Goal: Information Seeking & Learning: Learn about a topic

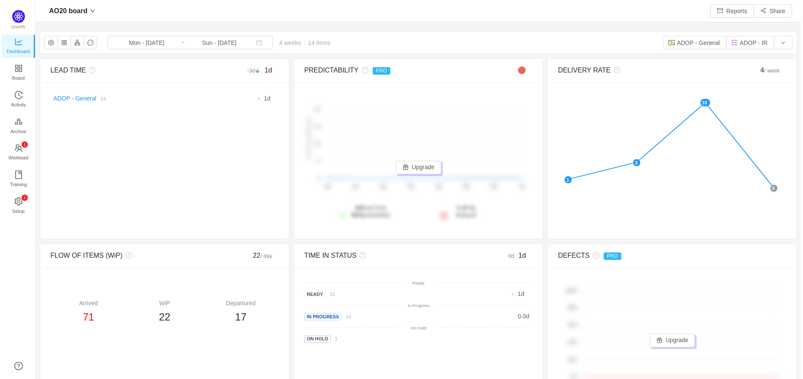
scroll to position [365, 748]
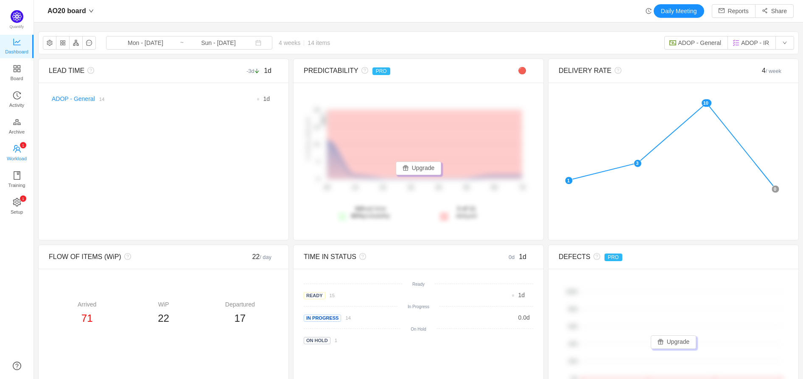
click at [17, 148] on icon "icon: team" at bounding box center [17, 149] width 8 height 8
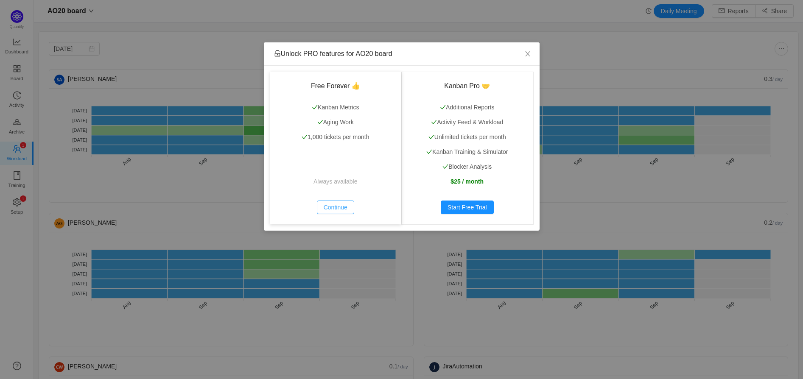
click at [346, 209] on button "Continue" at bounding box center [335, 208] width 37 height 14
click at [342, 209] on button "Continue" at bounding box center [335, 208] width 37 height 14
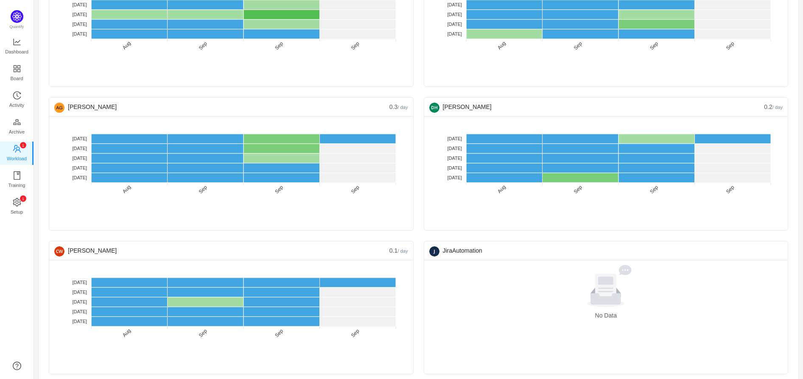
scroll to position [126, 0]
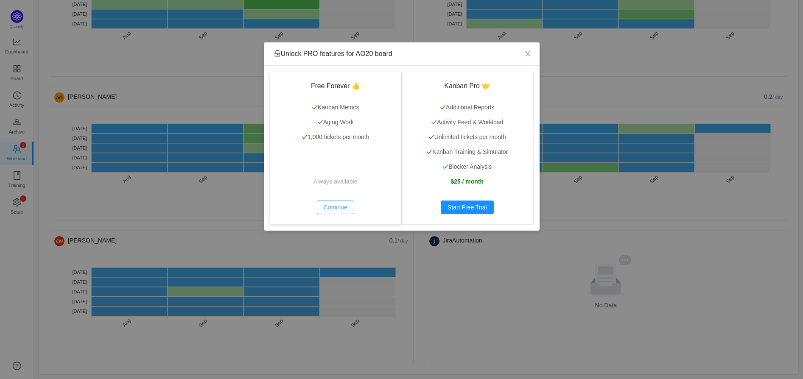
click at [345, 209] on button "Continue" at bounding box center [335, 208] width 37 height 14
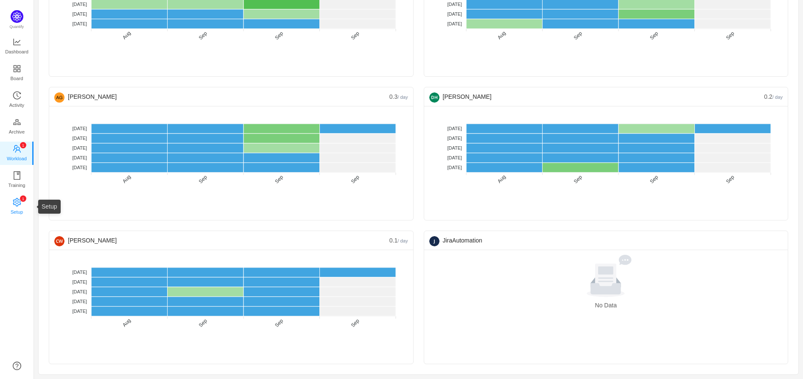
click at [22, 207] on span "Setup" at bounding box center [17, 212] width 12 height 17
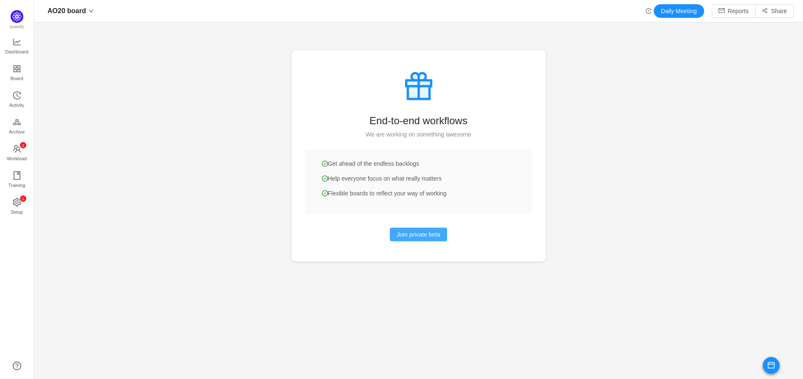
click at [414, 238] on button "Join private beta" at bounding box center [418, 235] width 57 height 14
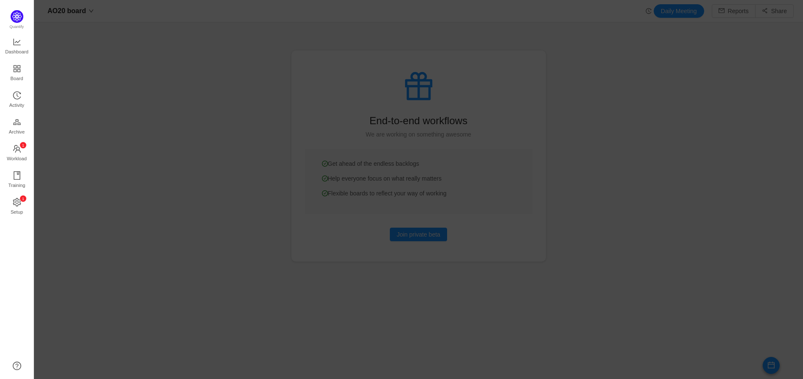
click at [198, 148] on div at bounding box center [418, 189] width 769 height 379
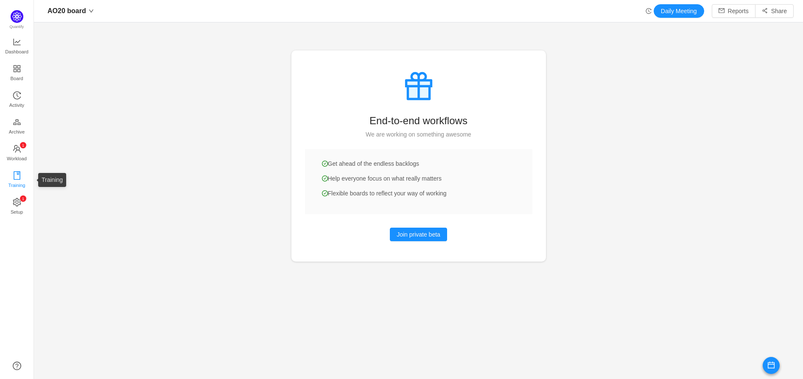
click at [14, 177] on span "Training" at bounding box center [16, 185] width 17 height 17
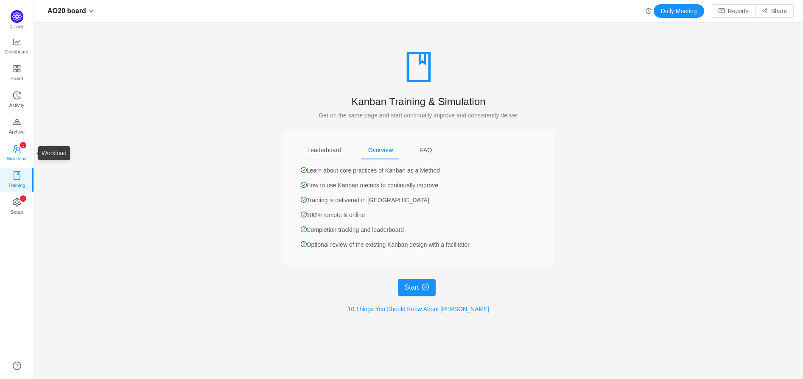
click at [14, 149] on icon "icon: team" at bounding box center [17, 149] width 8 height 8
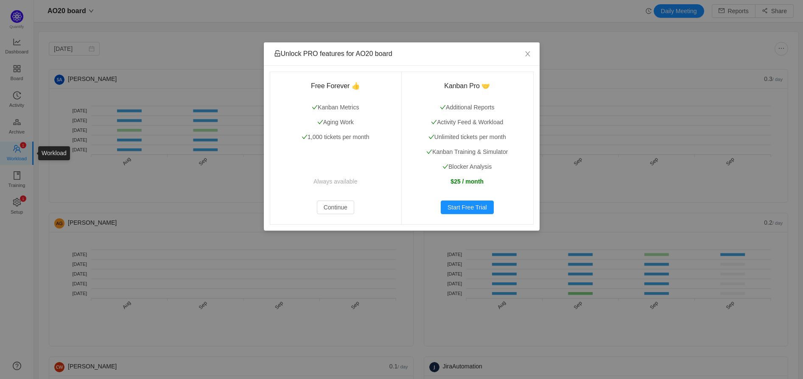
click at [18, 70] on div "Unlock PRO features for AO20 board Free Forever 👍 Kanban Metrics Aging Work 1,0…" at bounding box center [401, 189] width 803 height 379
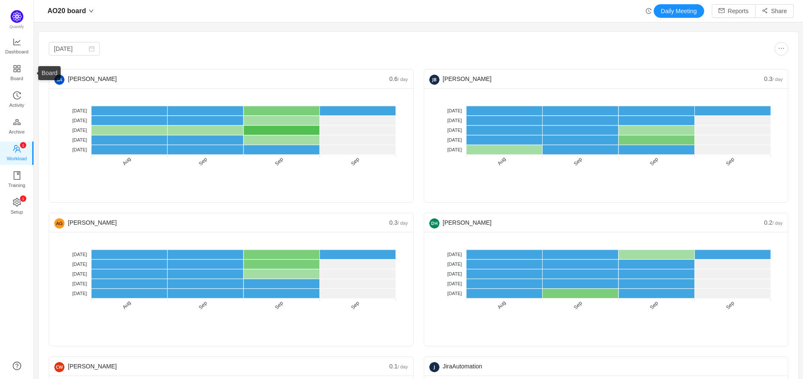
click at [18, 70] on span "Board" at bounding box center [17, 78] width 13 height 17
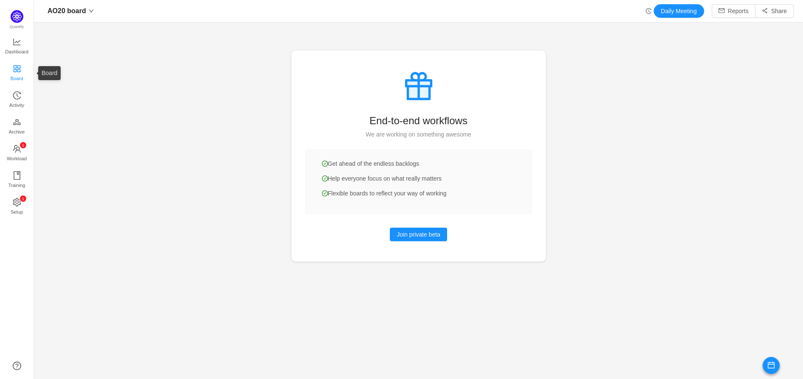
click at [19, 68] on icon "icon: appstore" at bounding box center [16, 68] width 7 height 7
click at [92, 10] on div "AO20 board" at bounding box center [70, 11] width 55 height 14
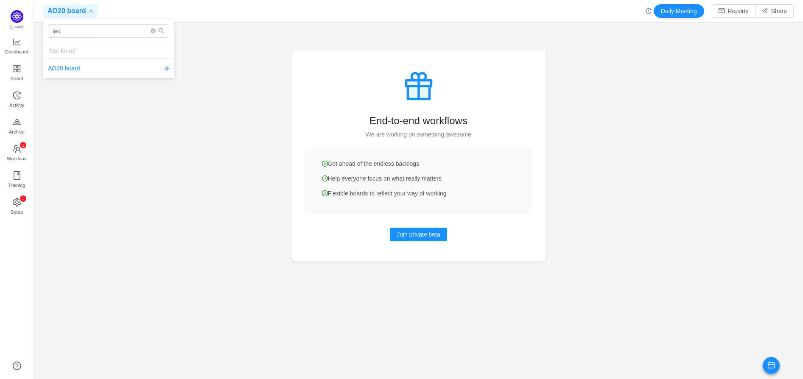
type input "w"
type input "t"
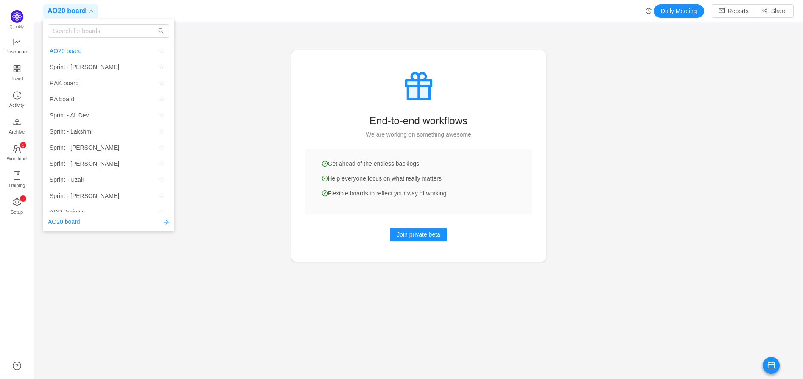
click at [82, 48] on span "AO20 board" at bounding box center [109, 51] width 118 height 13
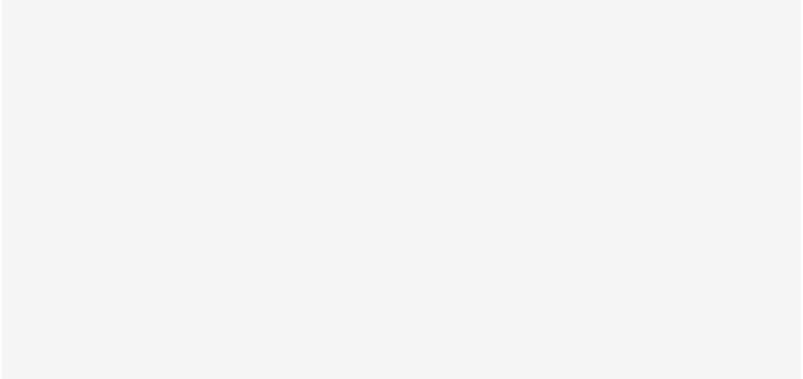
scroll to position [365, 789]
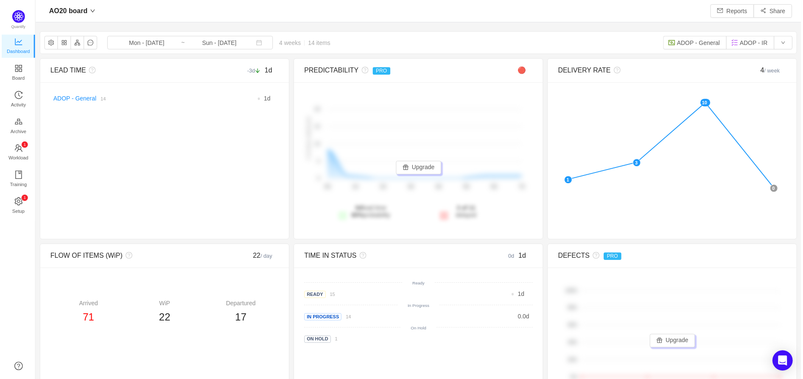
scroll to position [365, 748]
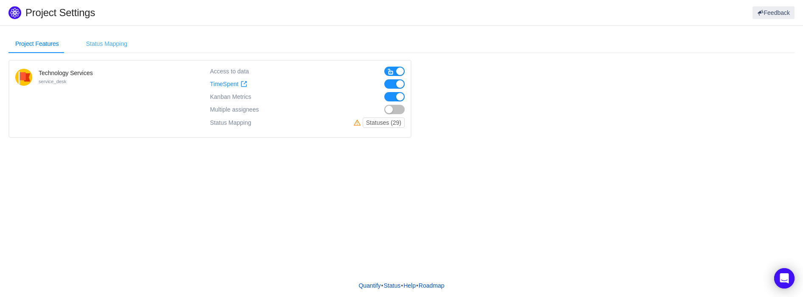
click at [98, 45] on div "Status Mapping" at bounding box center [106, 43] width 55 height 19
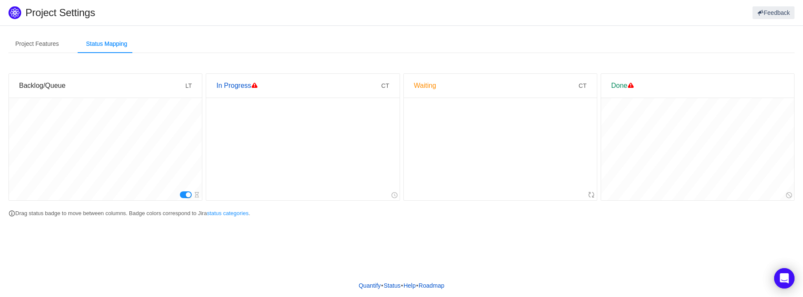
click at [238, 167] on div at bounding box center [302, 149] width 193 height 102
click at [35, 41] on div "Project Features" at bounding box center [36, 43] width 57 height 19
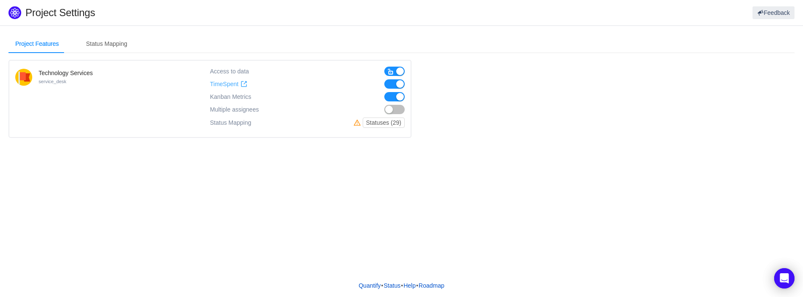
click at [224, 86] on span "TimeSpent" at bounding box center [224, 84] width 28 height 7
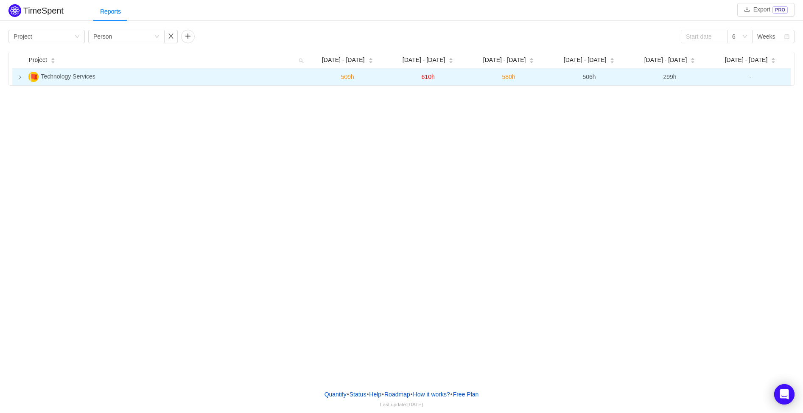
click at [20, 77] on icon "icon: right" at bounding box center [20, 77] width 4 height 4
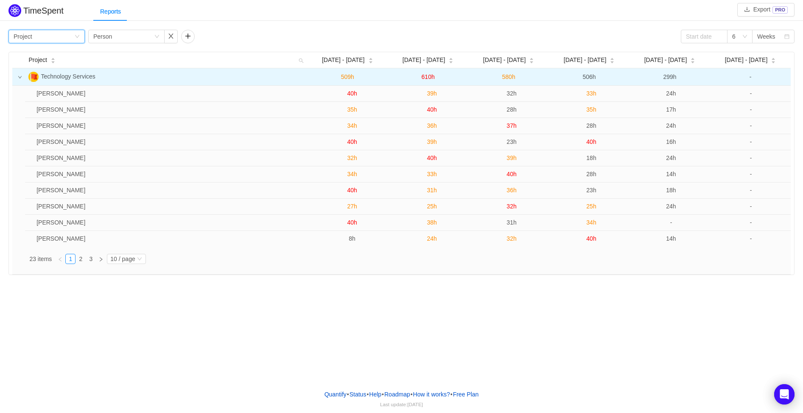
click at [80, 35] on div "Group by Project" at bounding box center [46, 37] width 76 height 14
click at [68, 62] on li "Team" at bounding box center [46, 67] width 76 height 14
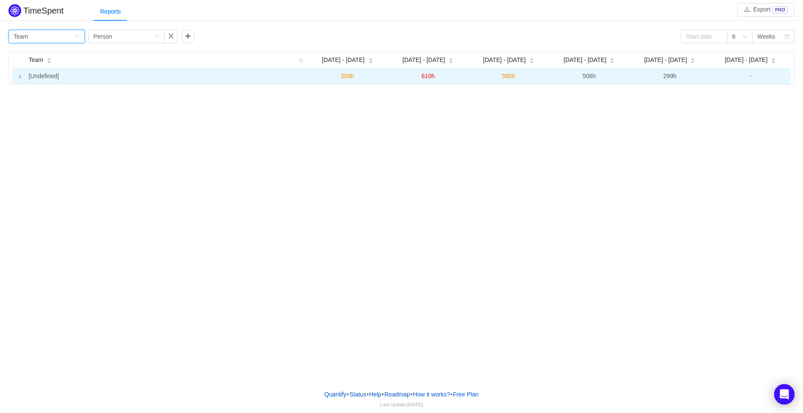
click at [18, 78] on icon "icon: right" at bounding box center [20, 76] width 4 height 4
click at [22, 76] on icon "icon: right" at bounding box center [20, 76] width 4 height 4
click at [64, 36] on div "Group by Team" at bounding box center [44, 36] width 61 height 13
click at [38, 106] on li "Person" at bounding box center [46, 108] width 76 height 14
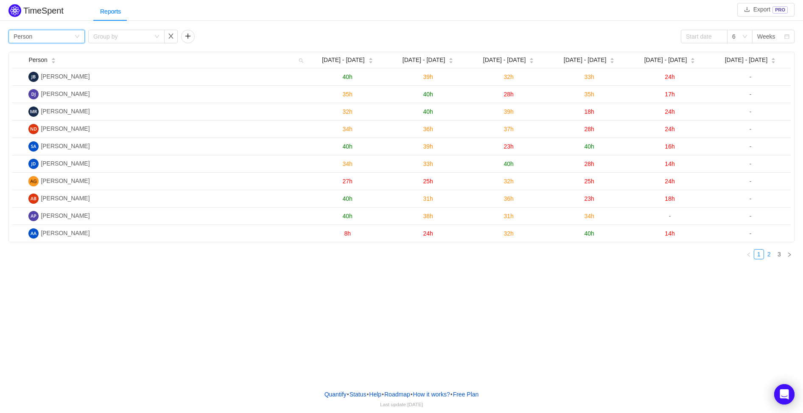
click at [772, 254] on link "2" at bounding box center [768, 253] width 9 height 9
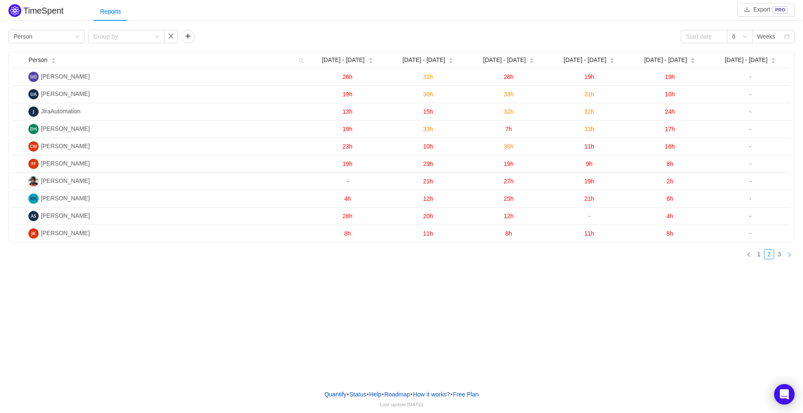
click at [788, 254] on icon "icon: right" at bounding box center [789, 254] width 5 height 5
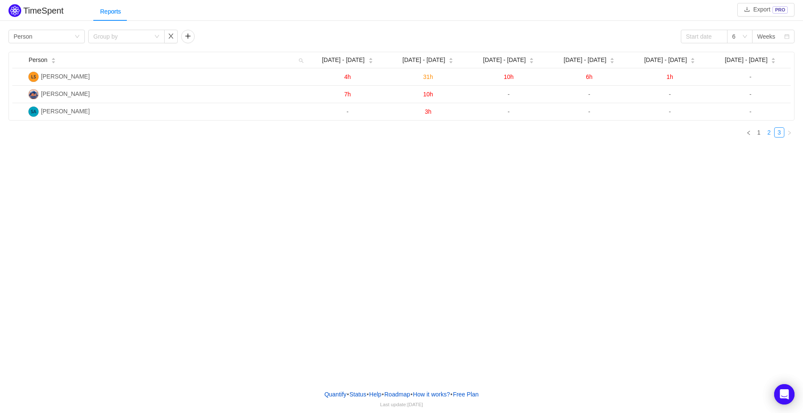
click at [767, 135] on link "2" at bounding box center [768, 132] width 9 height 9
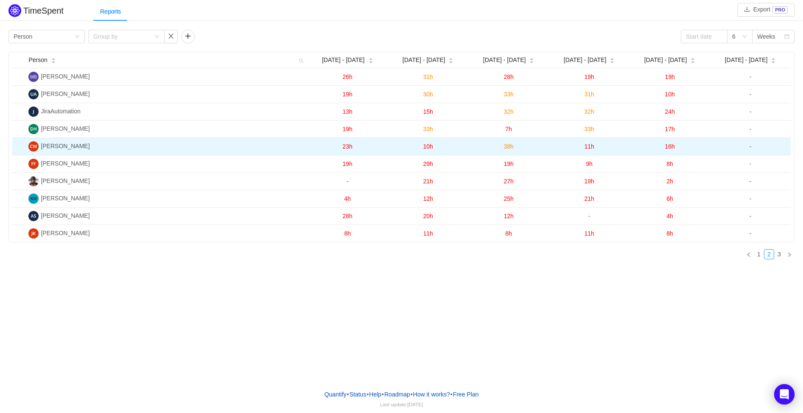
click at [672, 146] on span "16h" at bounding box center [670, 146] width 10 height 7
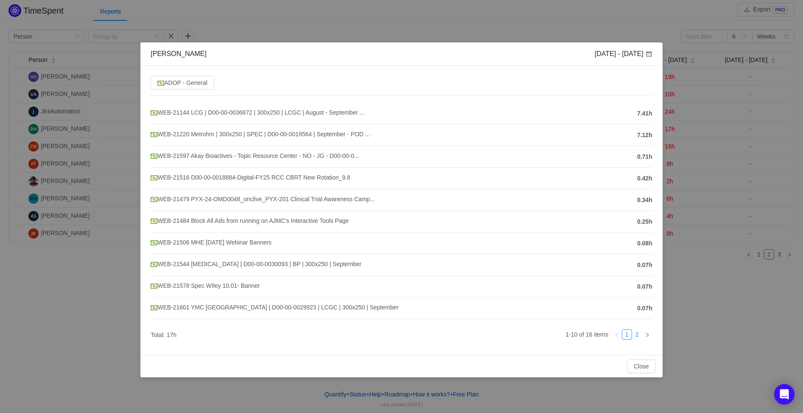
click at [639, 337] on link "2" at bounding box center [636, 334] width 9 height 9
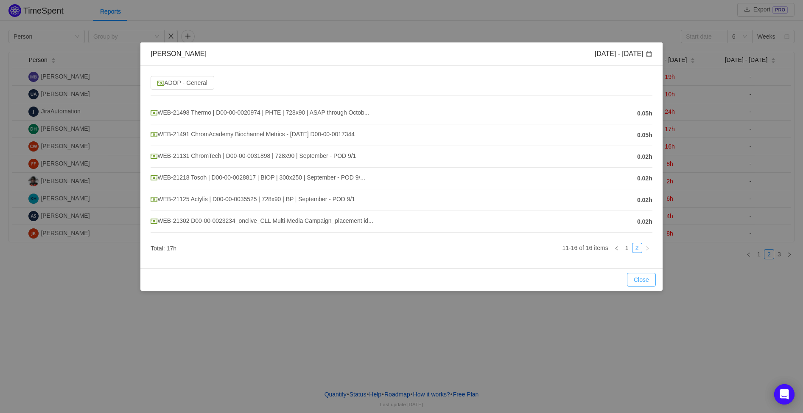
click at [651, 283] on button "Close" at bounding box center [641, 280] width 29 height 14
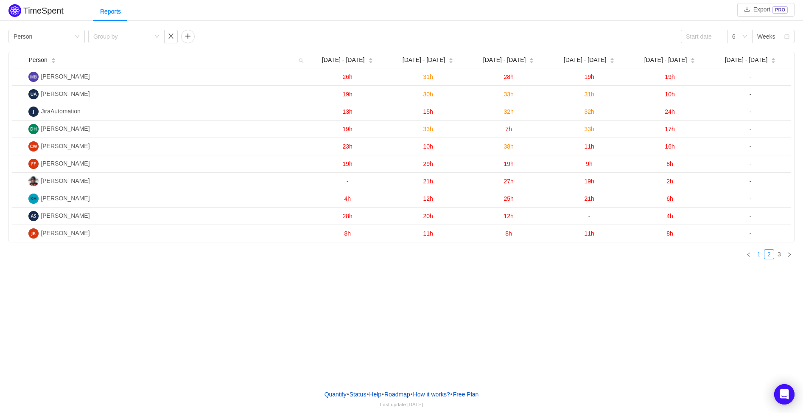
click at [759, 256] on link "1" at bounding box center [758, 253] width 9 height 9
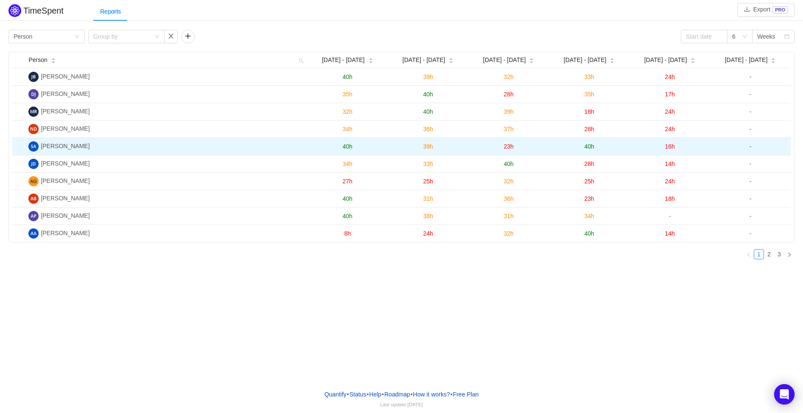
click at [673, 147] on span "16h" at bounding box center [670, 146] width 10 height 7
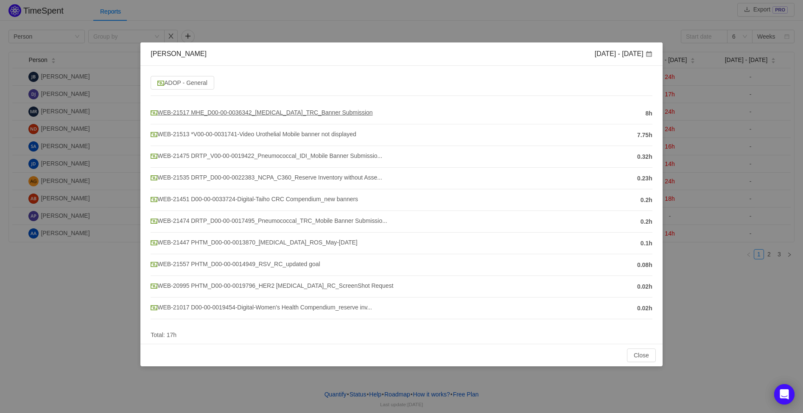
click at [340, 112] on span "WEB-21517 MHE_D00-00-0036342_[MEDICAL_DATA]_TRC_Banner Submission" at bounding box center [262, 112] width 222 height 7
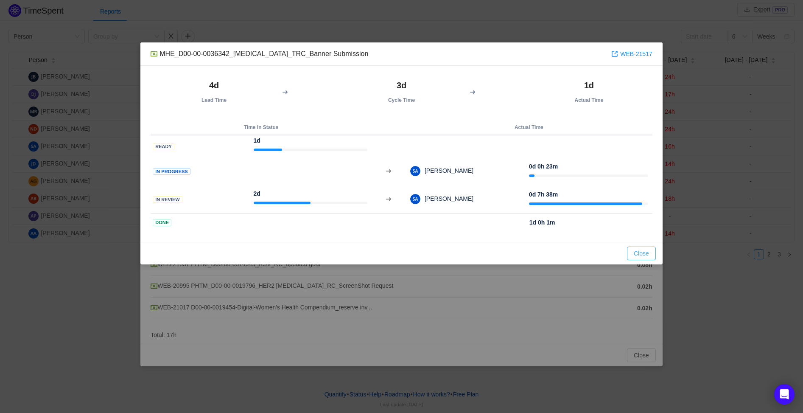
click at [638, 250] on button "Close" at bounding box center [641, 253] width 29 height 14
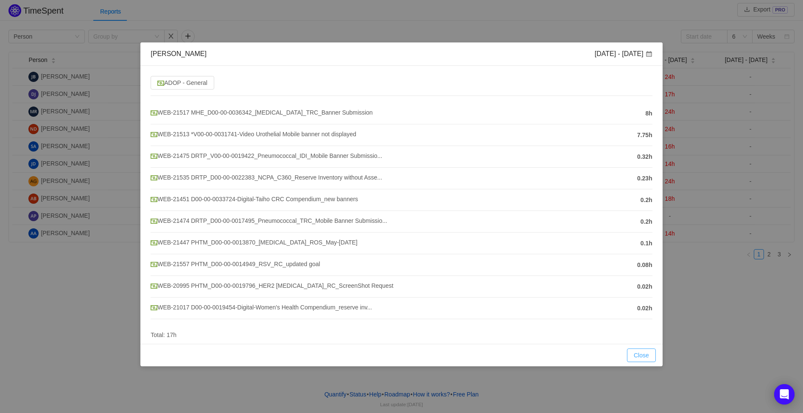
click at [642, 356] on button "Close" at bounding box center [641, 355] width 29 height 14
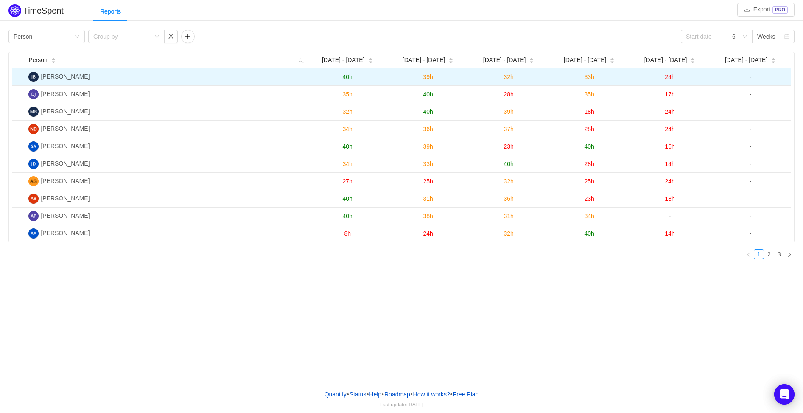
click at [347, 75] on span "40h" at bounding box center [348, 76] width 10 height 7
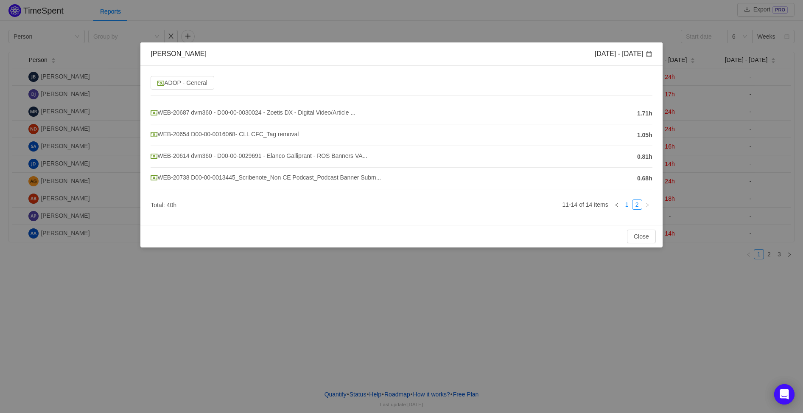
click at [628, 204] on link "1" at bounding box center [626, 204] width 9 height 9
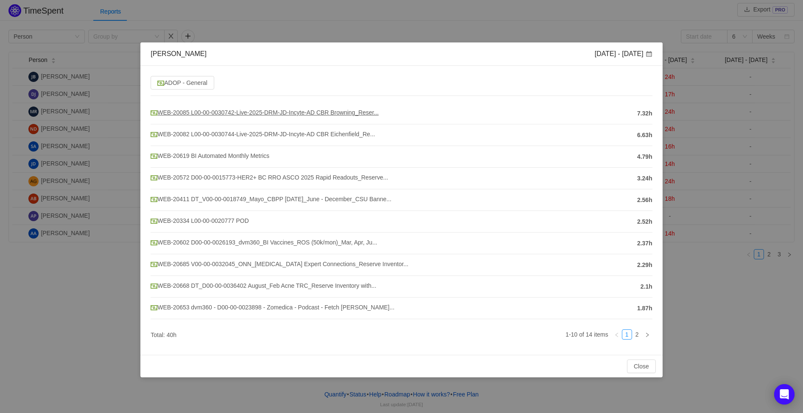
click at [306, 111] on span "WEB-20085 L00-00-0030742-Live-2025-DRM-JD-Incyte-AD CBR Browning_Reser..." at bounding box center [265, 112] width 228 height 7
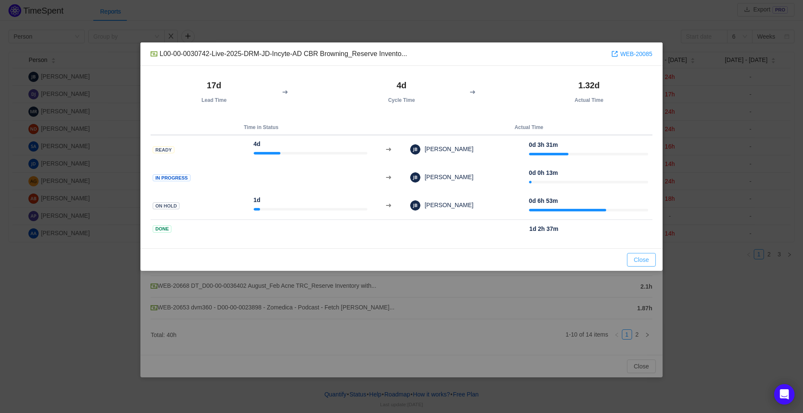
click at [639, 259] on button "Close" at bounding box center [641, 260] width 29 height 14
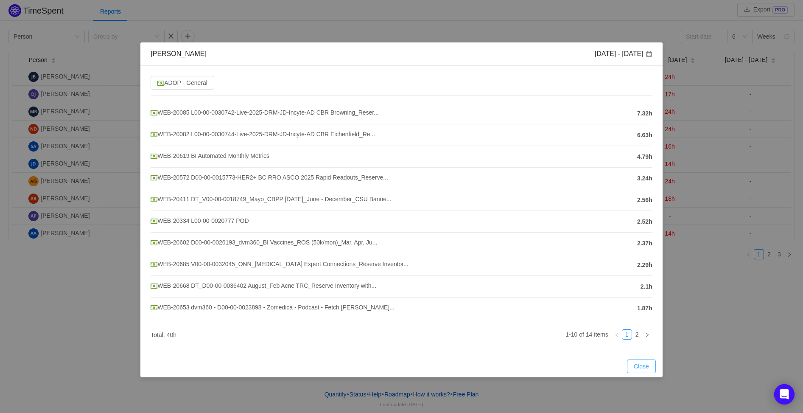
click at [648, 366] on button "Close" at bounding box center [641, 366] width 29 height 14
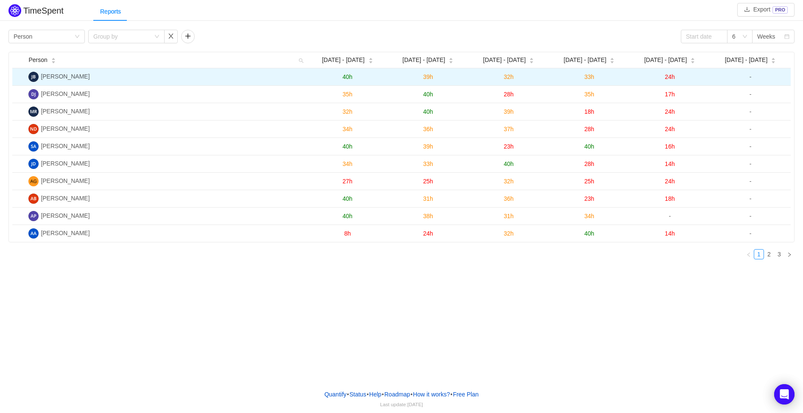
click at [35, 77] on img at bounding box center [33, 77] width 10 height 10
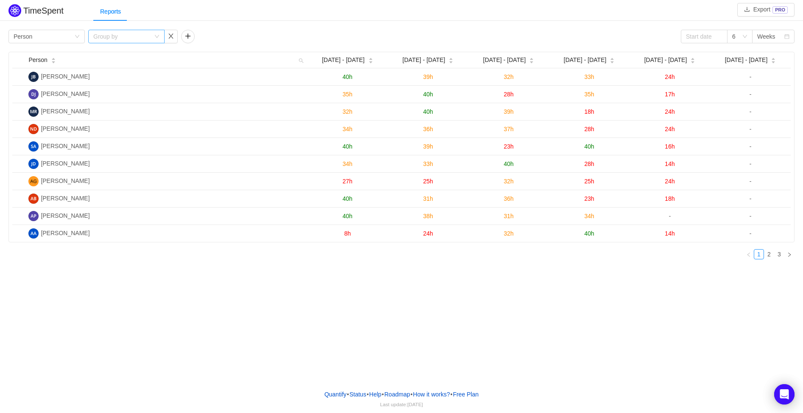
click at [122, 34] on div "Group by" at bounding box center [121, 36] width 57 height 8
click at [115, 79] on li "Team" at bounding box center [126, 80] width 76 height 14
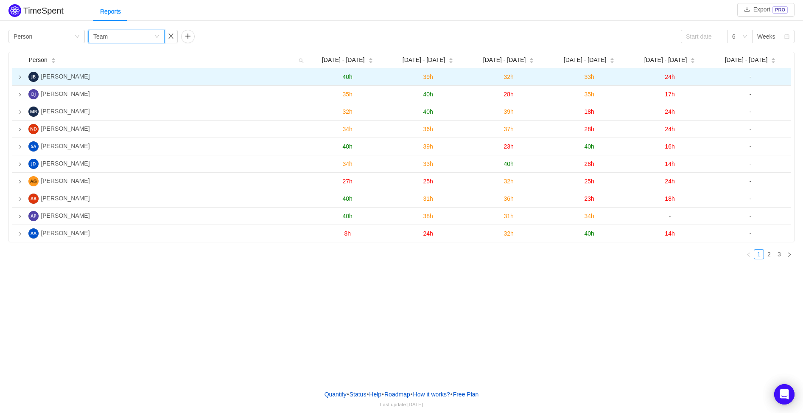
click at [20, 75] on icon "icon: right" at bounding box center [20, 77] width 4 height 4
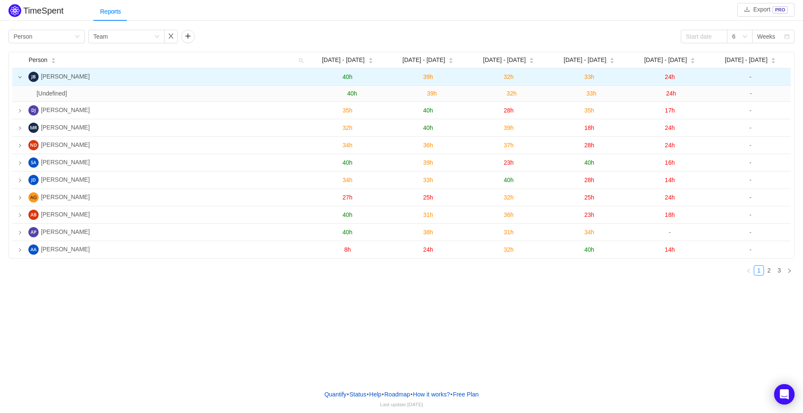
click at [20, 75] on icon "icon: down" at bounding box center [20, 77] width 4 height 4
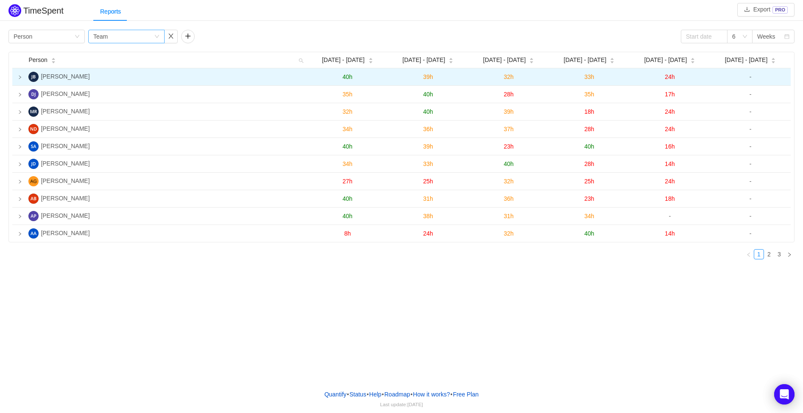
click at [116, 36] on div "Group by Team" at bounding box center [123, 36] width 61 height 13
click at [111, 64] on li "Project" at bounding box center [126, 67] width 76 height 14
click at [118, 36] on div "Group by Project" at bounding box center [123, 36] width 61 height 13
click at [115, 52] on li "Issue" at bounding box center [126, 53] width 76 height 14
click at [17, 75] on td at bounding box center [18, 76] width 13 height 17
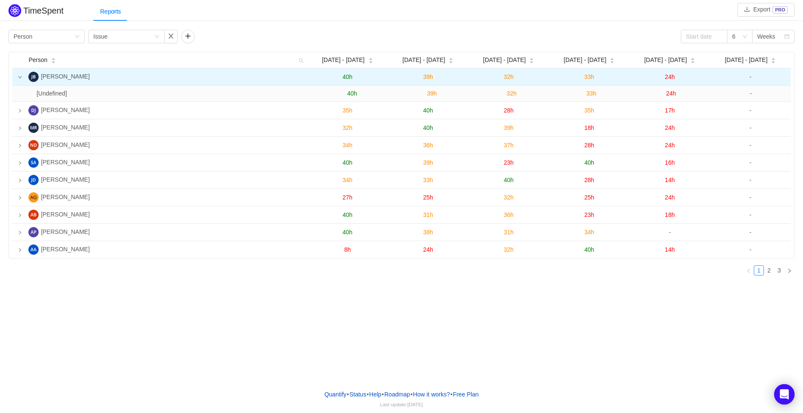
click at [18, 77] on icon "icon: down" at bounding box center [20, 77] width 4 height 4
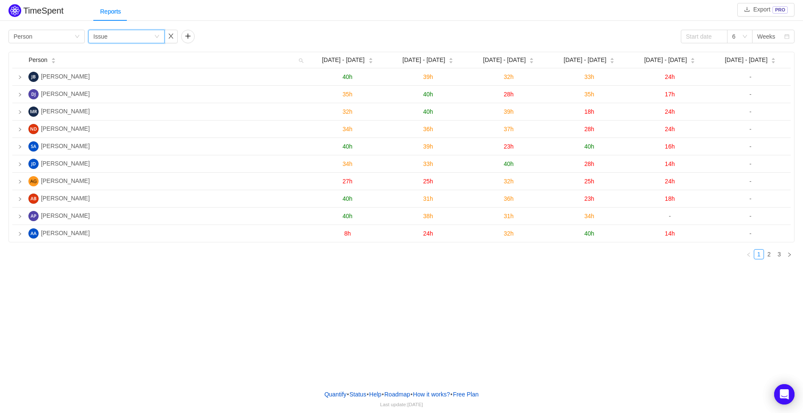
click at [112, 31] on div "Group by Issue" at bounding box center [123, 36] width 61 height 13
click at [171, 39] on button "button" at bounding box center [171, 37] width 14 height 14
click at [95, 36] on button "button" at bounding box center [95, 37] width 14 height 14
click at [152, 39] on div "Group by Issue" at bounding box center [123, 36] width 61 height 13
click at [120, 68] on li "Project" at bounding box center [126, 67] width 76 height 14
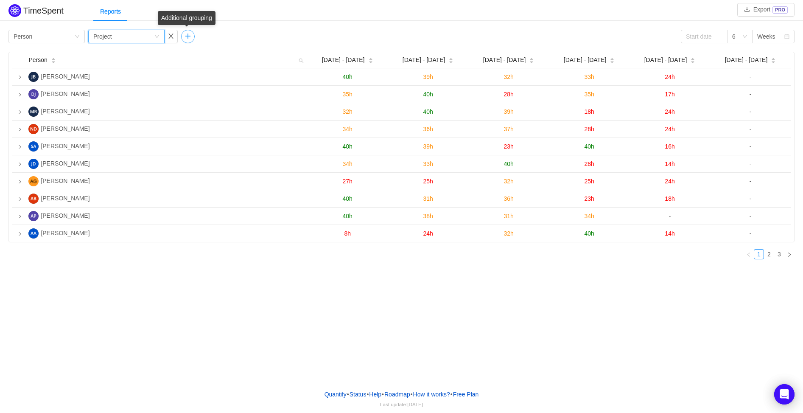
click at [187, 38] on button "button" at bounding box center [188, 37] width 14 height 14
click at [204, 37] on div "Group by" at bounding box center [214, 36] width 57 height 8
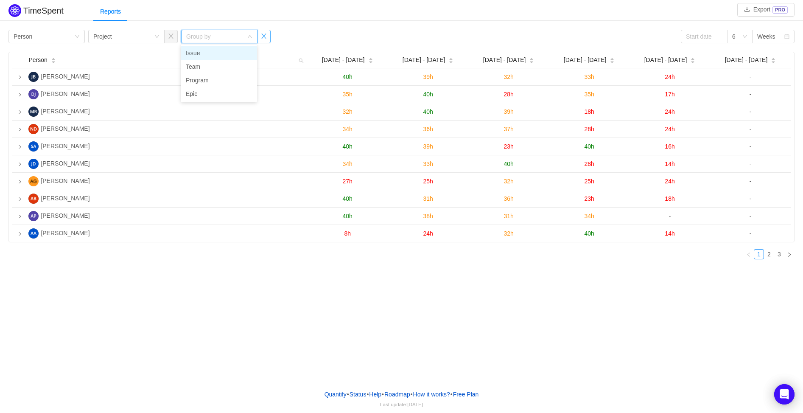
click at [263, 37] on button "button" at bounding box center [264, 37] width 14 height 14
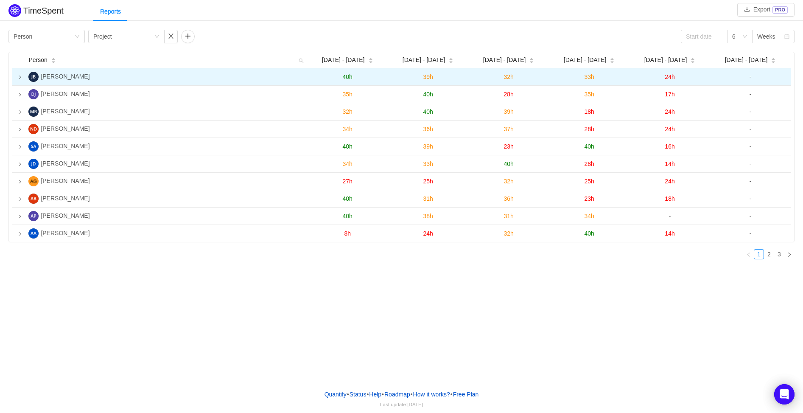
click at [20, 78] on icon "icon: right" at bounding box center [20, 76] width 2 height 3
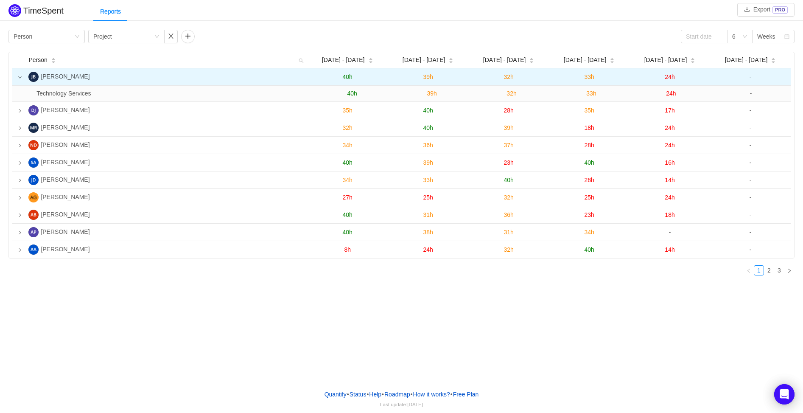
click at [20, 78] on icon "icon: down" at bounding box center [20, 77] width 4 height 4
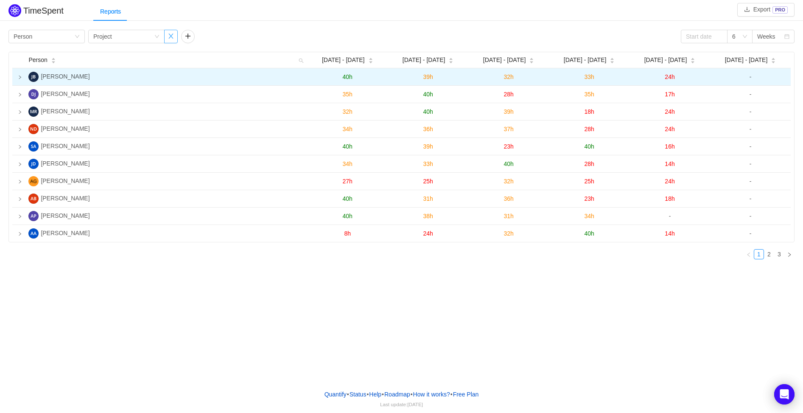
click at [172, 39] on button "button" at bounding box center [171, 37] width 14 height 14
click at [57, 35] on div "Group by Person" at bounding box center [44, 36] width 61 height 13
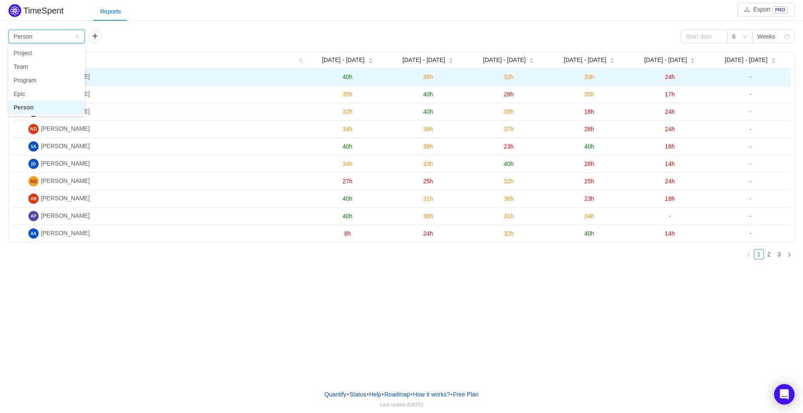
click at [57, 35] on div "Group by Person" at bounding box center [44, 36] width 61 height 13
click at [134, 323] on div "TimeSpent Export PRO Reports Group by Person 6 Weeks Person Aug [DATE] - [DATE]…" at bounding box center [401, 191] width 803 height 383
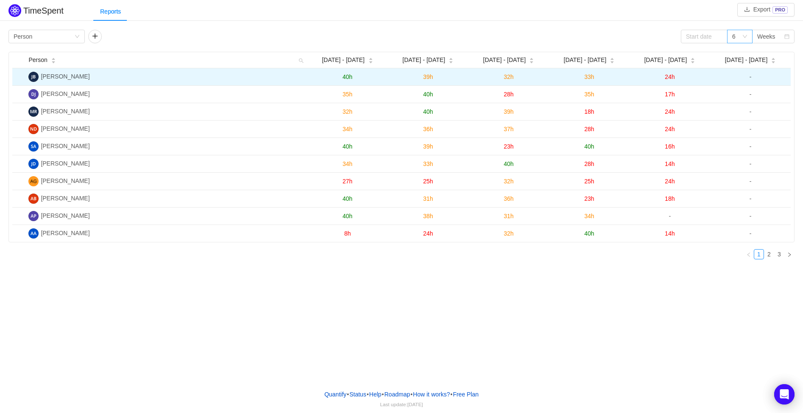
click at [743, 38] on icon "icon: down" at bounding box center [744, 36] width 5 height 5
